Goal: Use online tool/utility: Utilize a website feature to perform a specific function

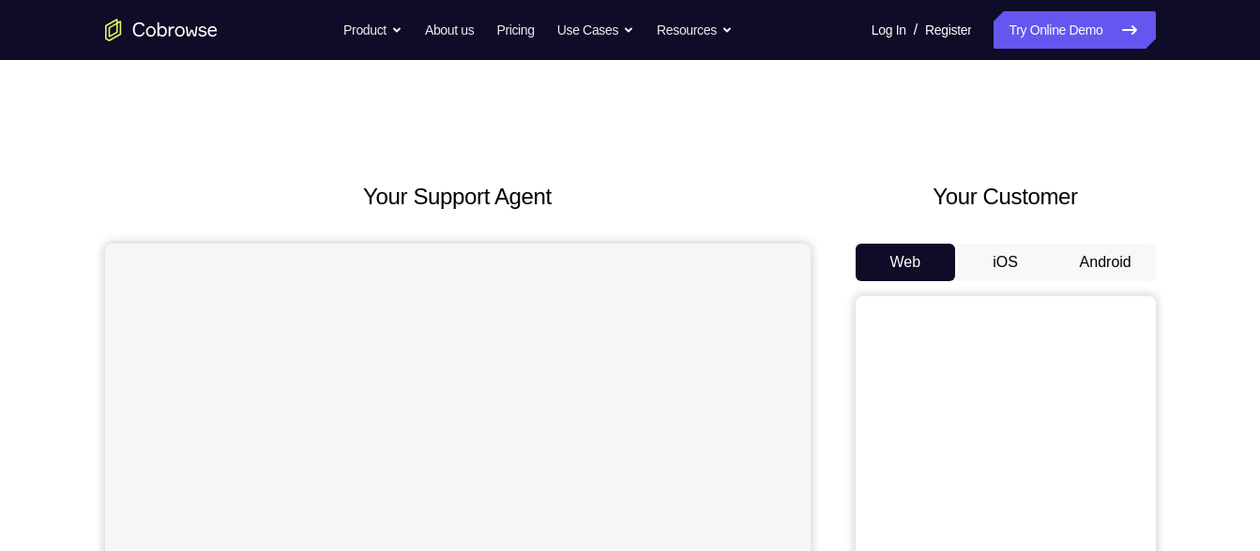
click at [1080, 257] on button "Android" at bounding box center [1105, 263] width 100 height 38
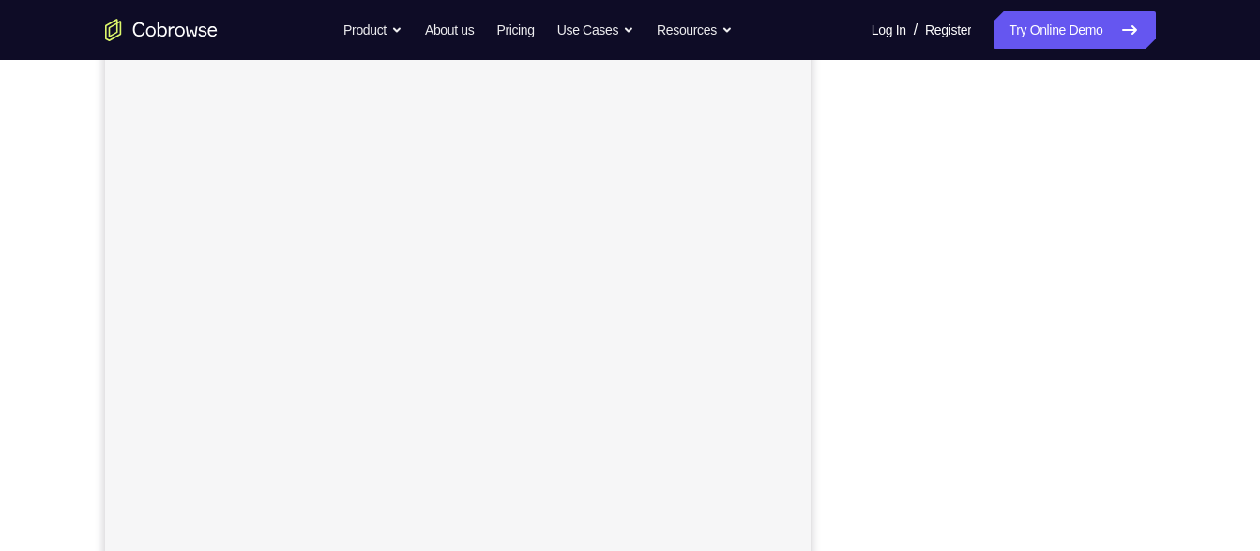
scroll to position [286, 0]
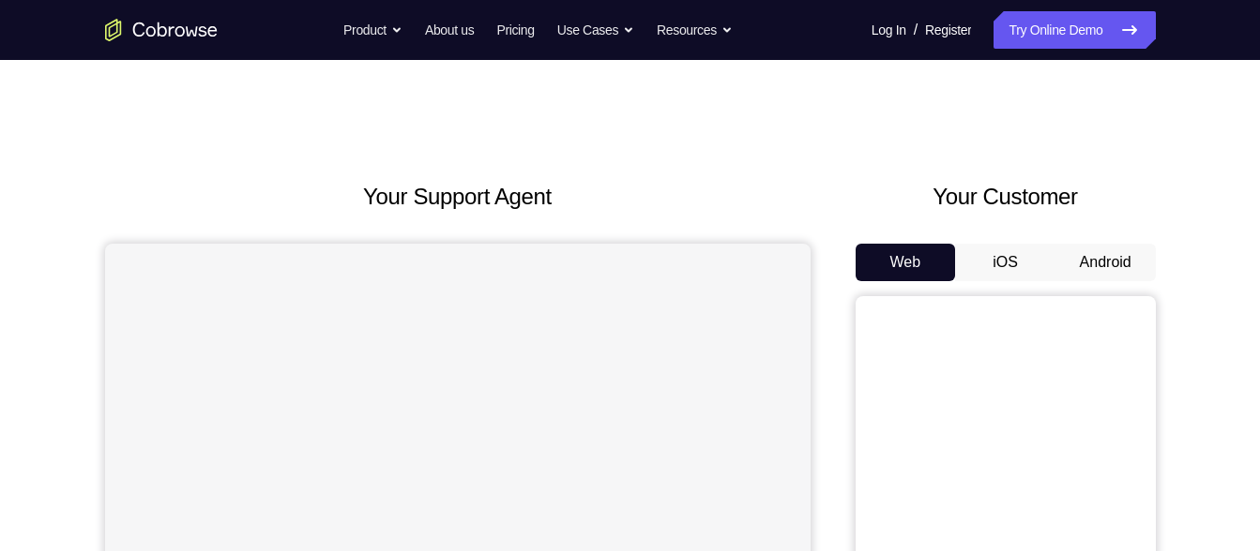
click at [1119, 267] on button "Android" at bounding box center [1105, 263] width 100 height 38
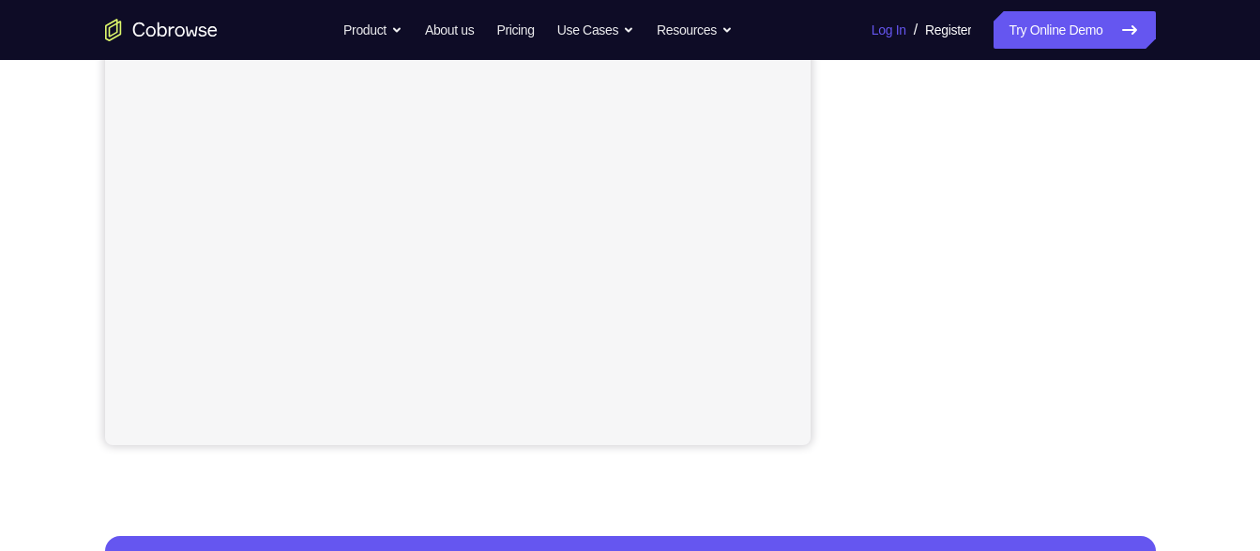
scroll to position [416, 0]
